Goal: Check status: Check status

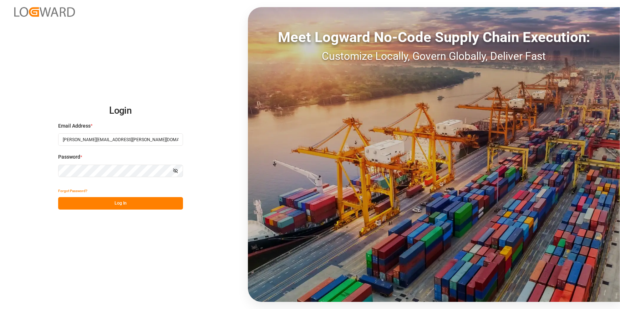
click at [109, 205] on button "Log In" at bounding box center [120, 203] width 125 height 12
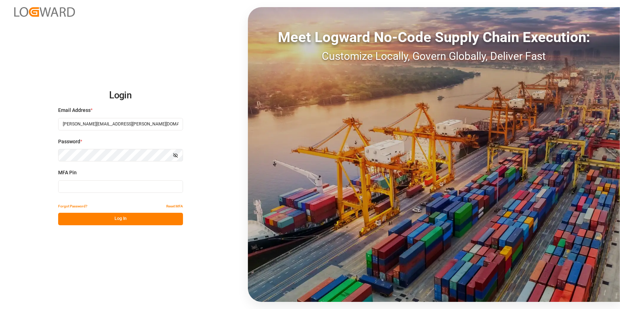
click at [100, 185] on input at bounding box center [120, 187] width 125 height 12
click at [106, 187] on input at bounding box center [120, 187] width 125 height 12
type input "928158"
click at [111, 221] on button "Log In" at bounding box center [120, 219] width 125 height 12
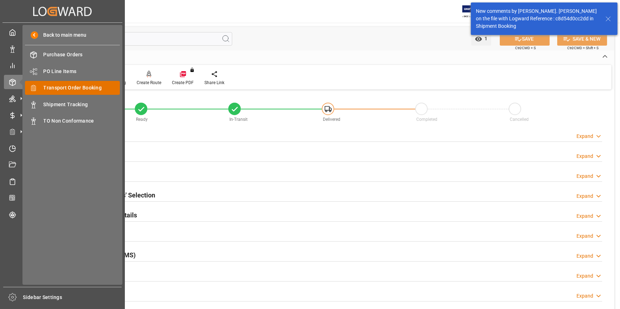
click at [81, 93] on div "Transport Order Booking Transport Order Booking" at bounding box center [72, 88] width 95 height 14
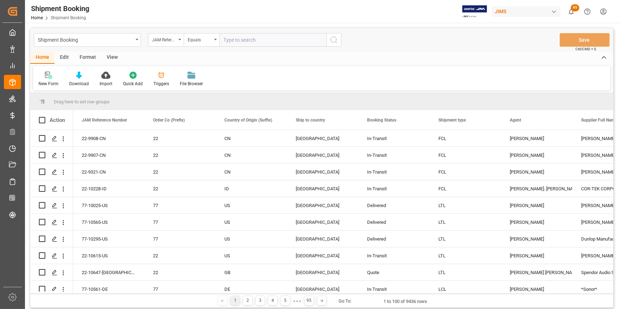
click at [252, 41] on input "text" at bounding box center [272, 40] width 107 height 14
type input "22-9700-de"
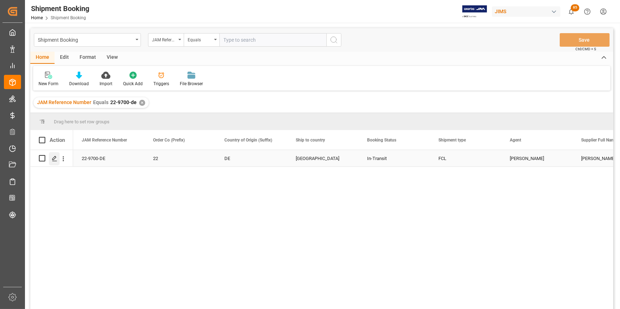
click at [55, 159] on icon "Press SPACE to select this row." at bounding box center [55, 159] width 6 height 6
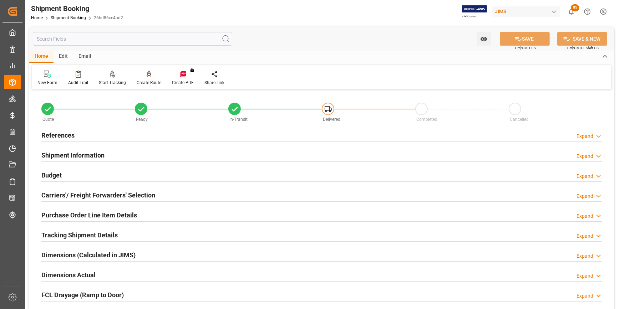
click at [53, 136] on h2 "References" at bounding box center [57, 136] width 33 height 10
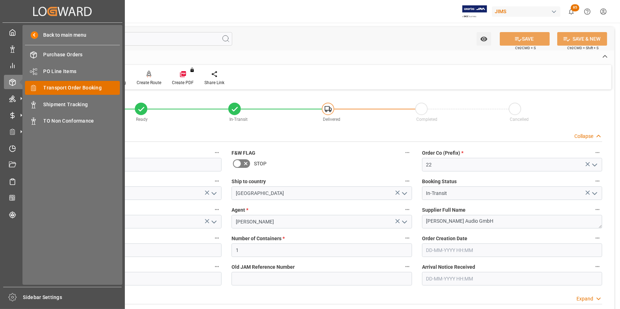
click at [68, 93] on div "Transport Order Booking Transport Order Booking" at bounding box center [72, 88] width 95 height 14
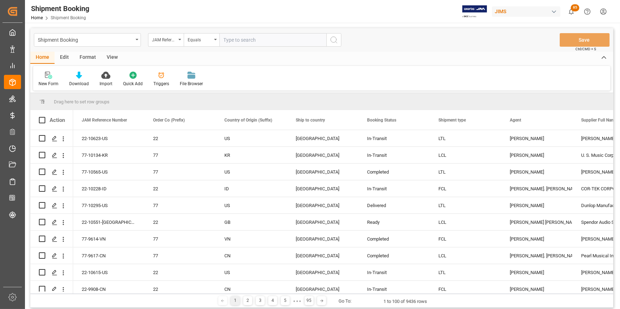
click at [242, 41] on input "text" at bounding box center [272, 40] width 107 height 14
type input "22-10430-id"
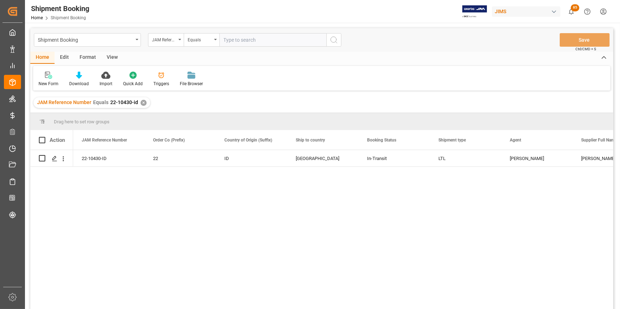
click at [196, 226] on div "22-10430-ID 22 ID [GEOGRAPHIC_DATA] In-Transit LTL [PERSON_NAME] [PERSON_NAME] …" at bounding box center [343, 232] width 540 height 164
click at [51, 160] on div "Press SPACE to select this row." at bounding box center [54, 158] width 11 height 13
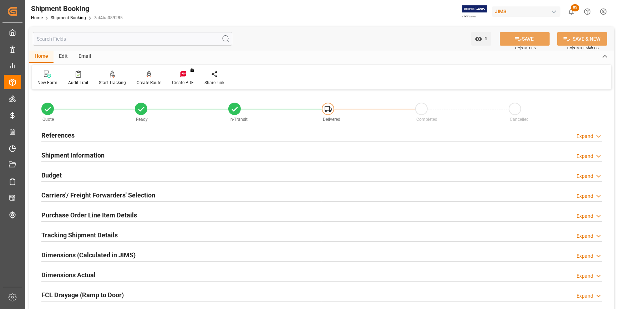
click at [127, 215] on h2 "Purchase Order Line Item Details" at bounding box center [89, 215] width 96 height 10
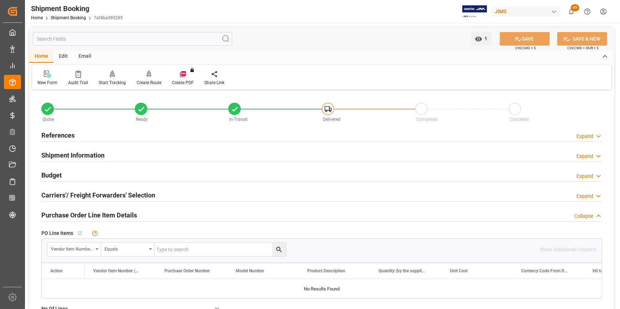
click at [64, 127] on div "References Expand" at bounding box center [321, 136] width 571 height 20
click at [66, 136] on h2 "References" at bounding box center [57, 136] width 33 height 10
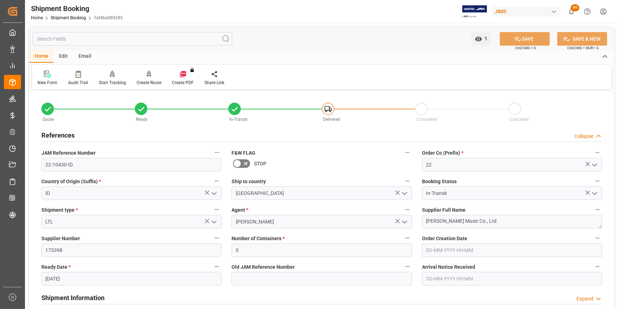
click at [236, 163] on icon at bounding box center [237, 163] width 9 height 9
click at [0, 0] on input "checkbox" at bounding box center [0, 0] width 0 height 0
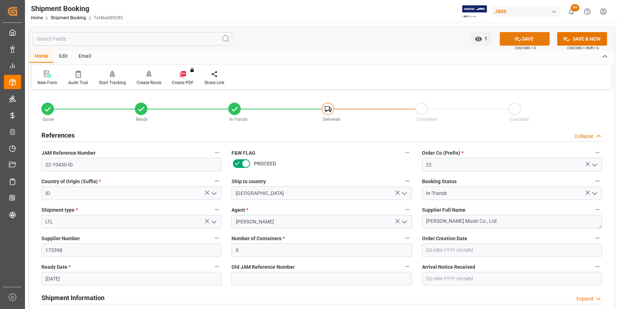
click at [528, 40] on button "SAVE" at bounding box center [525, 39] width 50 height 14
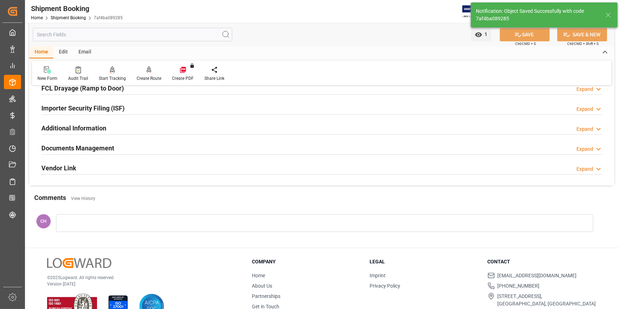
scroll to position [225, 0]
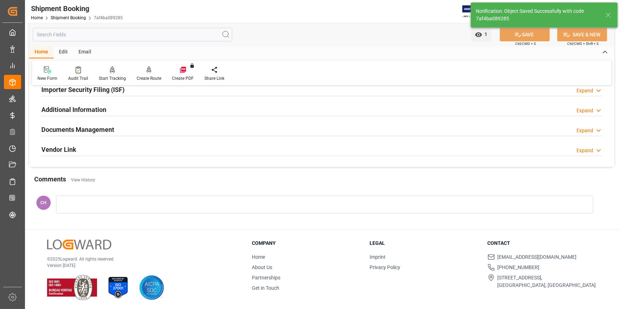
click at [100, 207] on div at bounding box center [324, 205] width 537 height 18
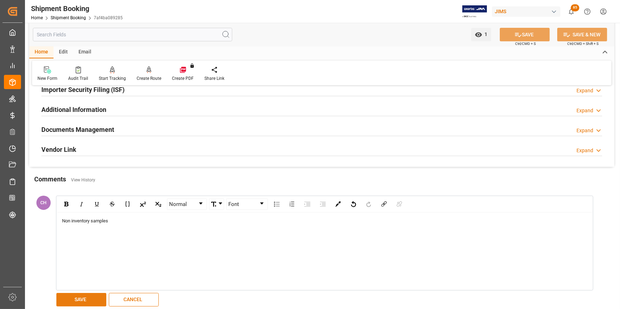
click at [82, 298] on button "SAVE" at bounding box center [81, 300] width 50 height 14
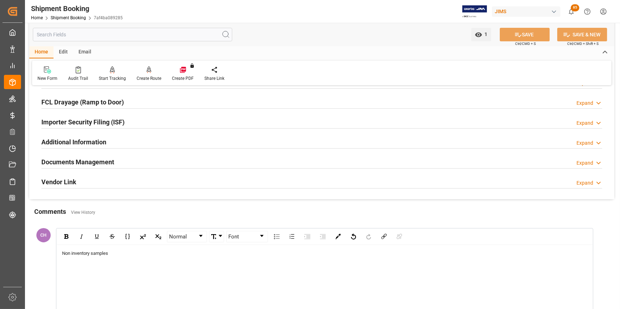
click at [123, 267] on div "Non inventory samples" at bounding box center [325, 283] width 536 height 77
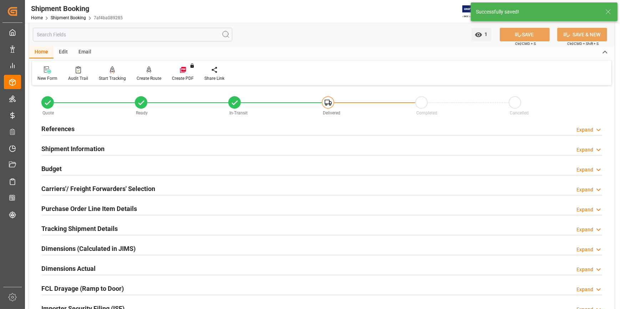
scroll to position [0, 0]
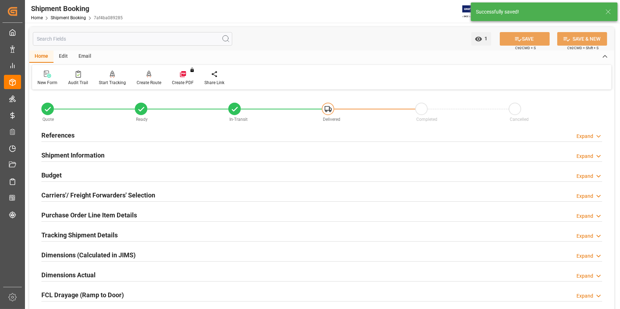
click at [55, 132] on h2 "References" at bounding box center [57, 136] width 33 height 10
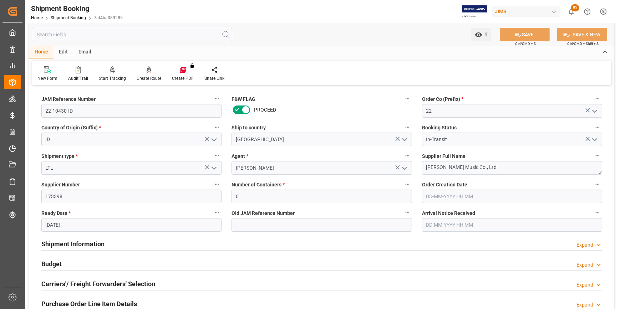
scroll to position [65, 0]
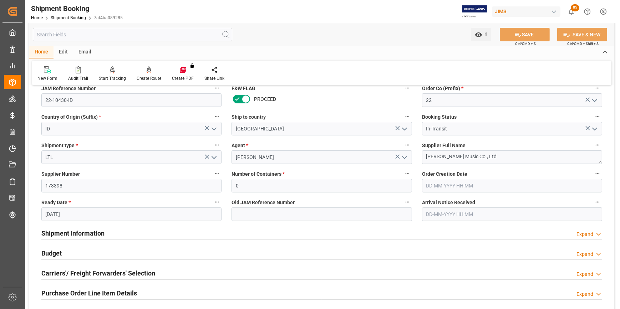
click at [76, 236] on h2 "Shipment Information" at bounding box center [72, 234] width 63 height 10
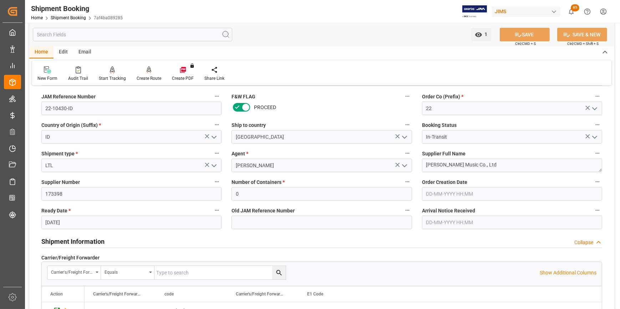
scroll to position [32, 0]
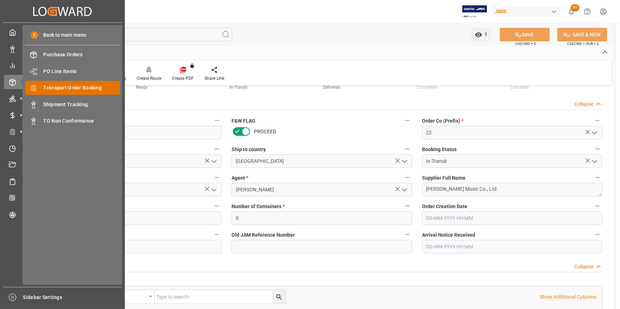
click at [65, 94] on div "Transport Order Booking Transport Order Booking" at bounding box center [72, 88] width 95 height 14
